Goal: Transaction & Acquisition: Subscribe to service/newsletter

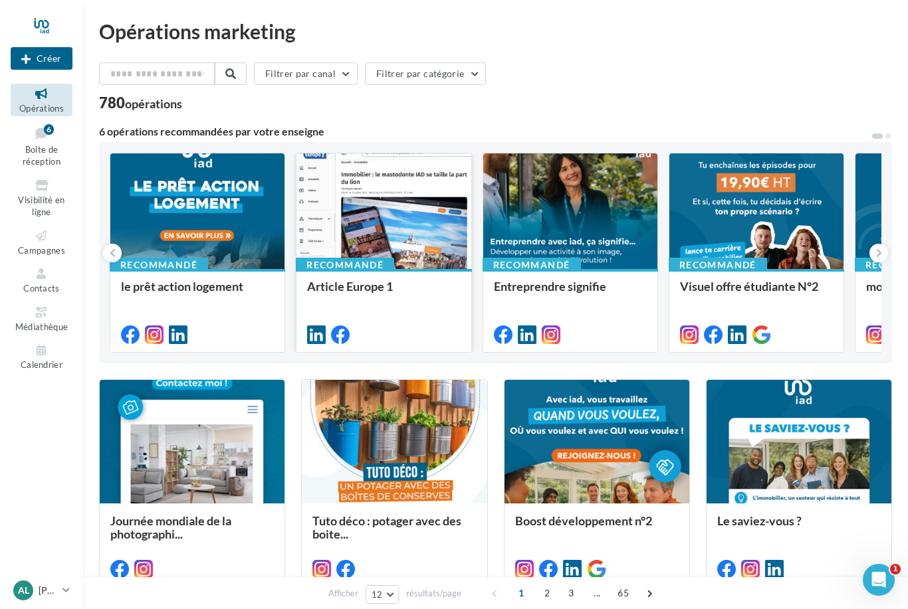
click at [373, 265] on div "Recommandé" at bounding box center [345, 265] width 98 height 15
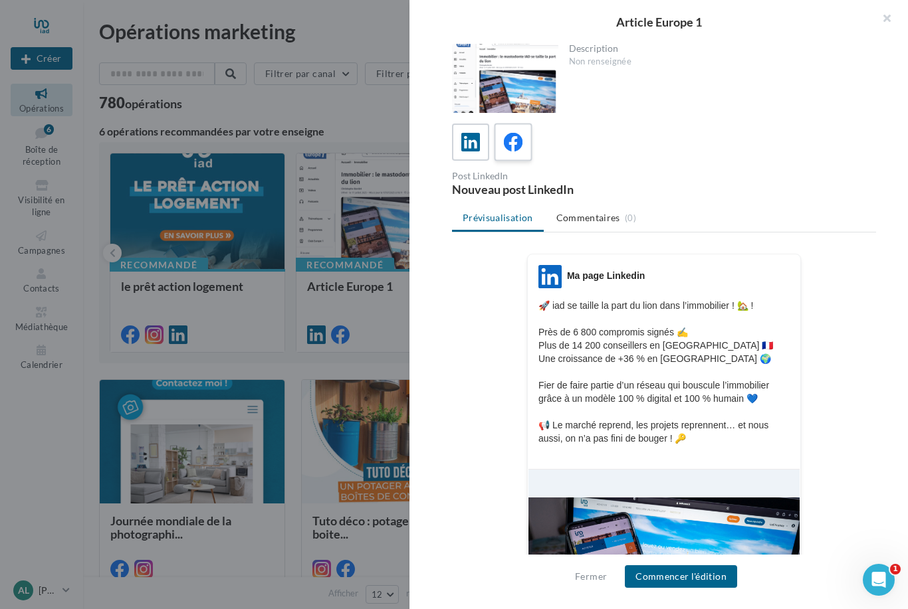
click at [512, 144] on icon at bounding box center [513, 142] width 19 height 19
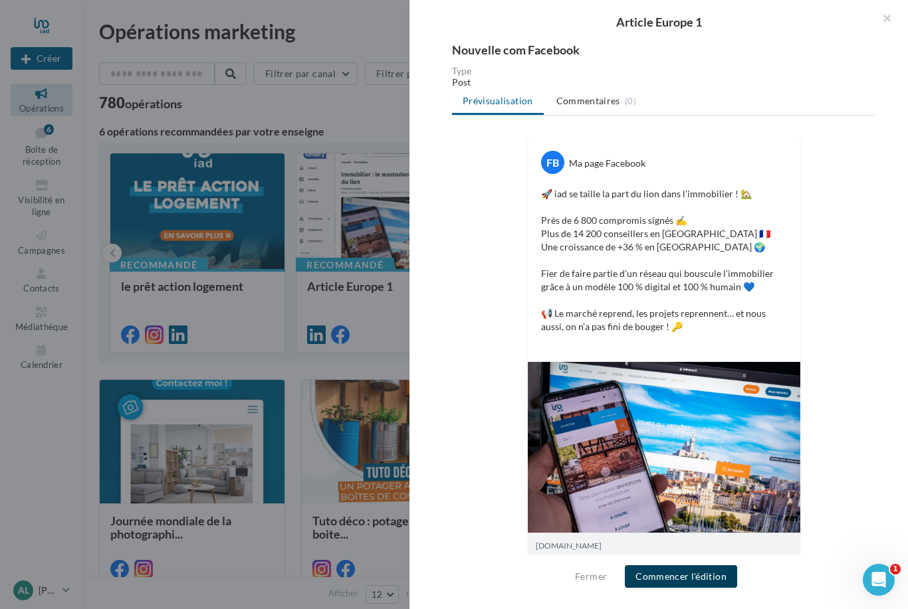
scroll to position [139, 0]
click at [673, 577] on button "Commencer l'édition" at bounding box center [681, 576] width 112 height 23
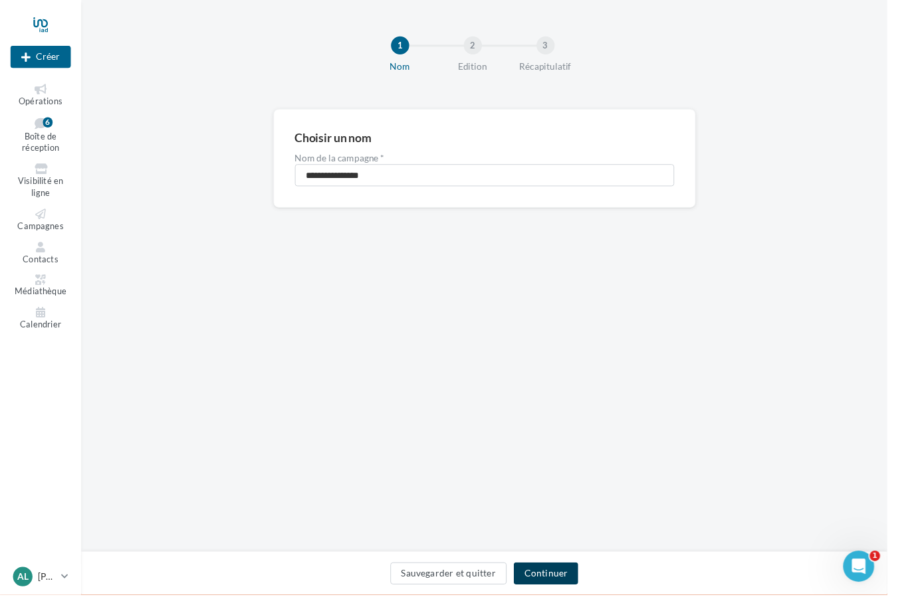
click at [586, 596] on button "Continuer" at bounding box center [559, 587] width 66 height 23
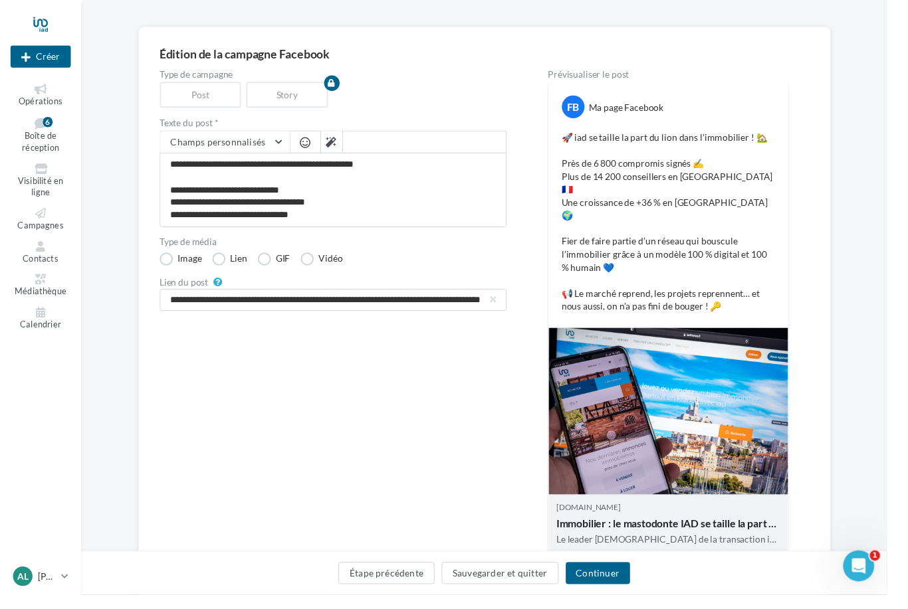
click at [698, 528] on div "Immobilier : le mastodonte IAD se taille la part du lion" at bounding box center [683, 536] width 229 height 17
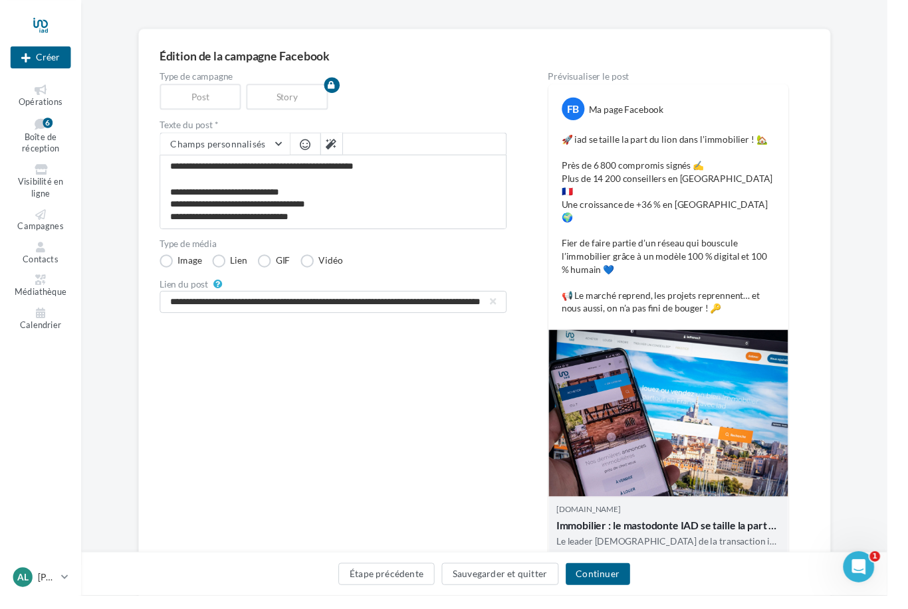
scroll to position [82, 0]
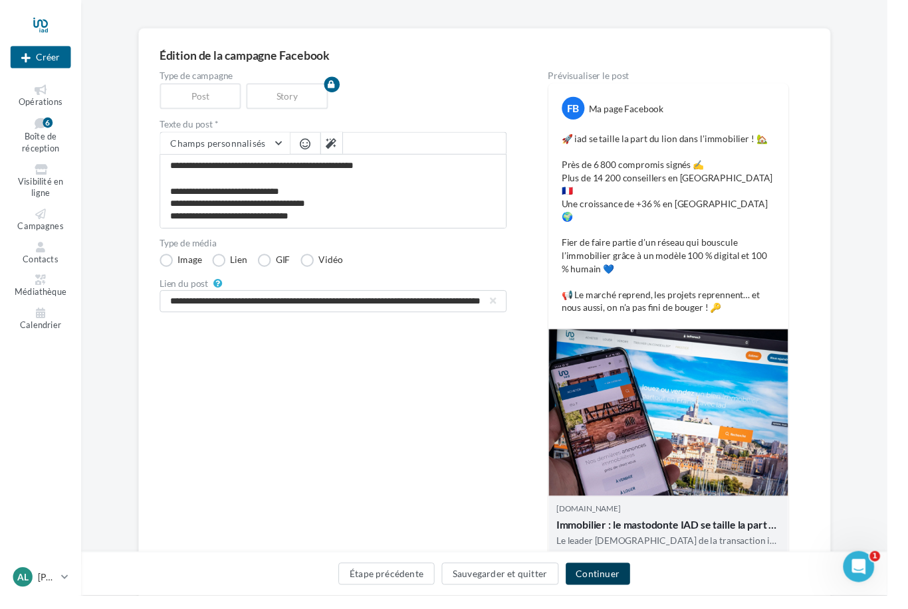
click at [637, 599] on button "Continuer" at bounding box center [612, 587] width 66 height 23
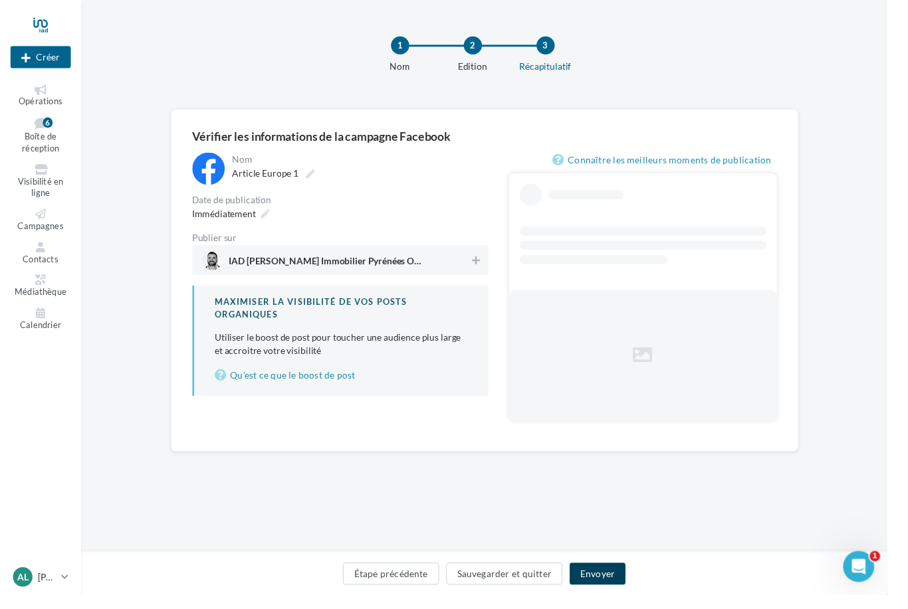
scroll to position [20, 0]
click at [486, 262] on icon at bounding box center [487, 266] width 8 height 9
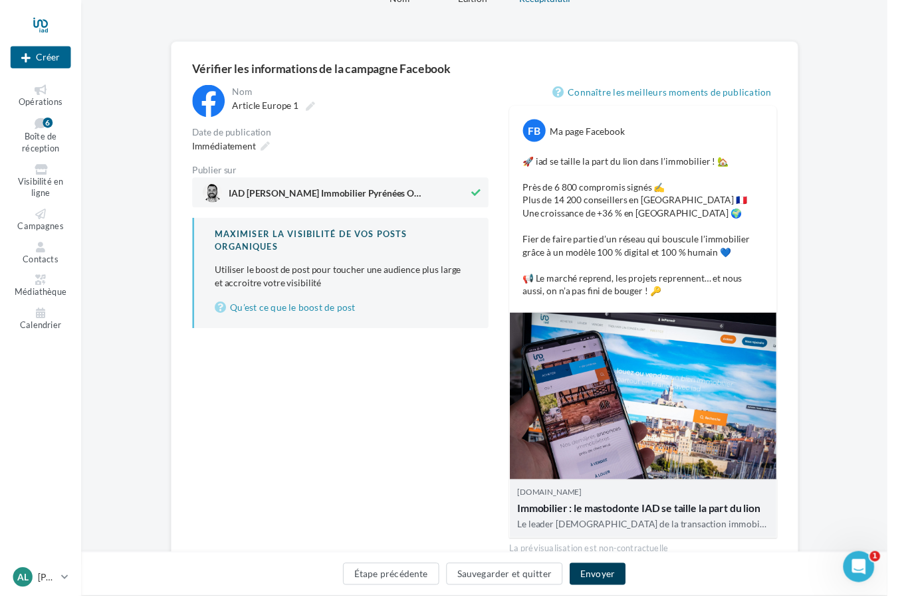
scroll to position [69, 0]
click at [637, 599] on button "Envoyer" at bounding box center [611, 587] width 56 height 23
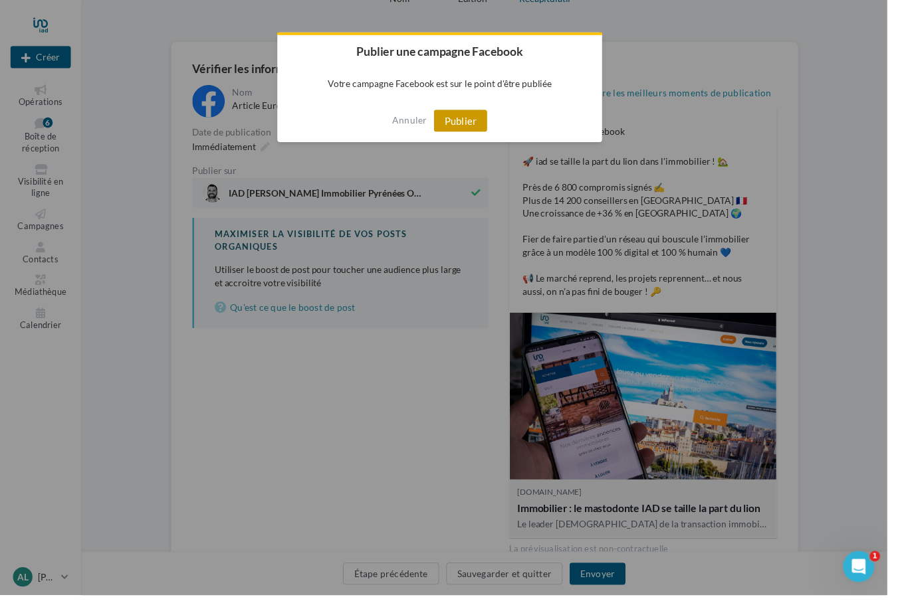
click at [472, 120] on button "Publier" at bounding box center [471, 123] width 54 height 23
